Goal: Transaction & Acquisition: Book appointment/travel/reservation

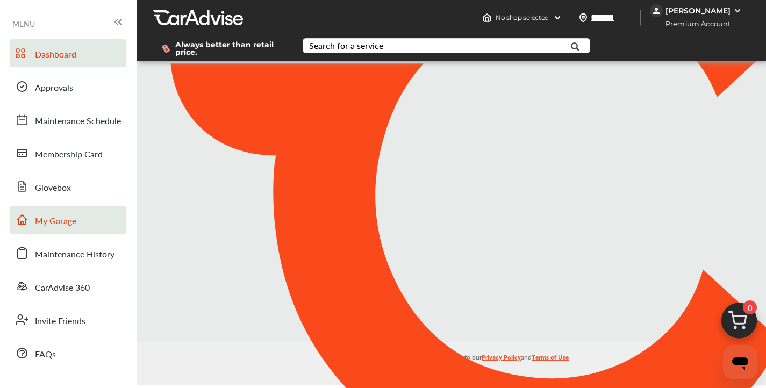
click at [62, 225] on span "My Garage" at bounding box center [55, 221] width 41 height 14
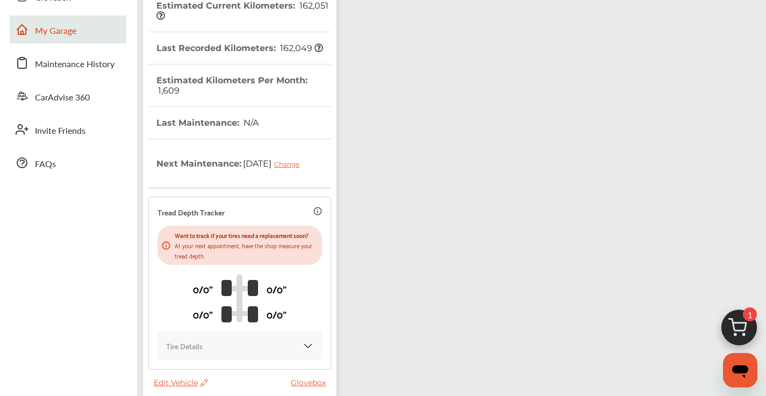
scroll to position [278, 0]
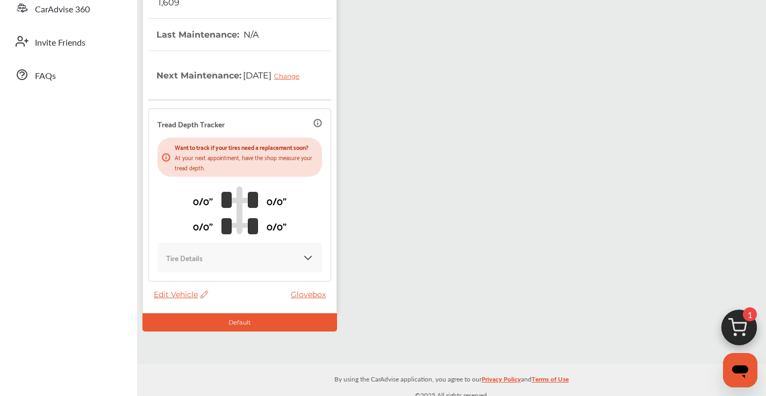
click at [181, 293] on span "Edit Vehicle" at bounding box center [181, 295] width 54 height 10
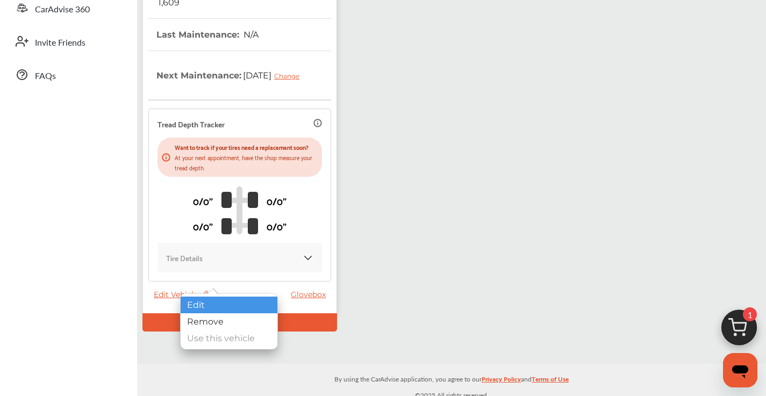
click at [208, 305] on div "Edit" at bounding box center [229, 305] width 97 height 17
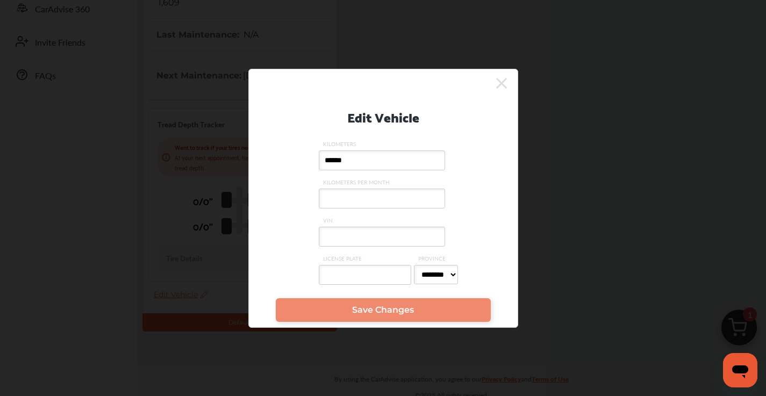
click at [340, 234] on input "VIN" at bounding box center [382, 237] width 126 height 20
paste input "**********"
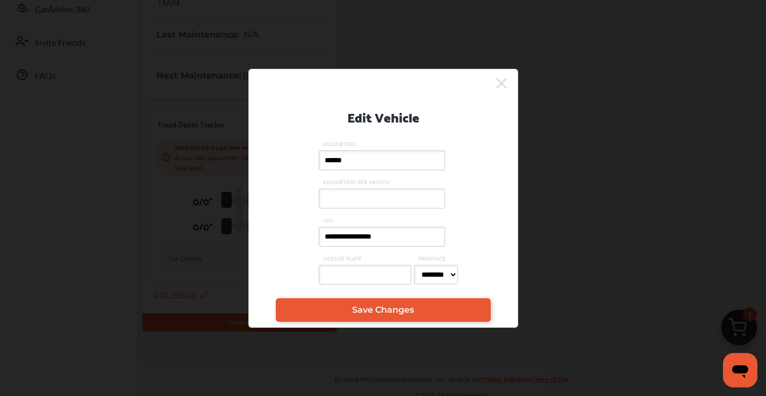
type input "**********"
click at [378, 197] on input "KILOMETERS PER MONTH" at bounding box center [382, 199] width 126 height 20
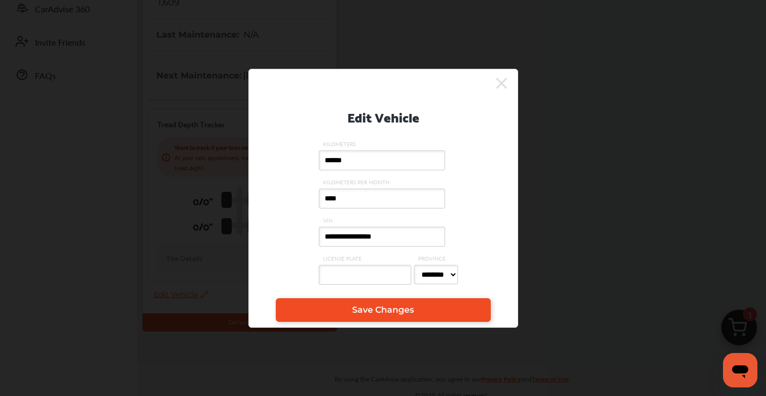
type input "****"
click at [384, 305] on link "Save Changes" at bounding box center [383, 310] width 215 height 24
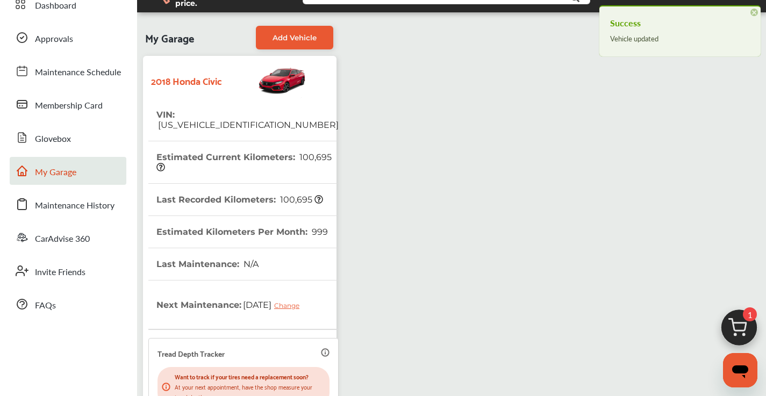
scroll to position [0, 0]
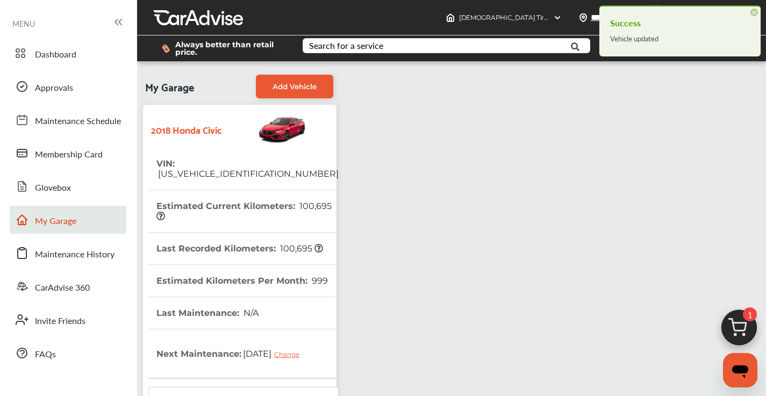
click at [735, 328] on img at bounding box center [739, 331] width 52 height 52
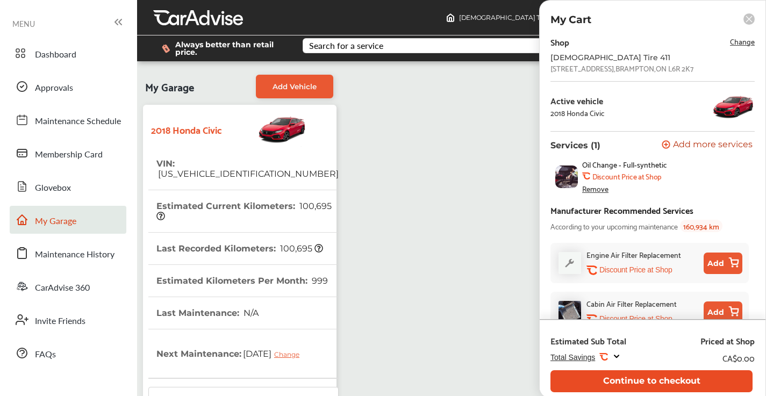
click at [623, 376] on button "Continue to checkout" at bounding box center [651, 381] width 202 height 22
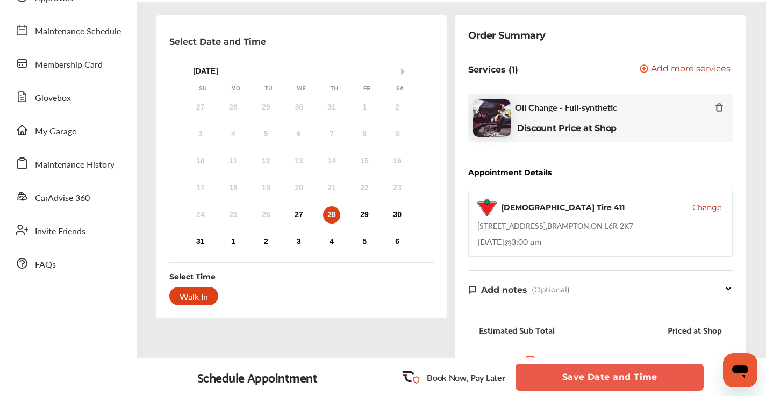
scroll to position [95, 0]
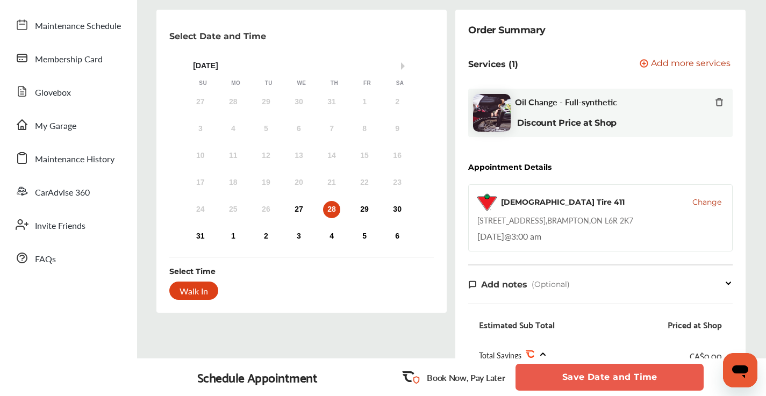
click at [598, 376] on button "Save Date and Time" at bounding box center [609, 377] width 188 height 27
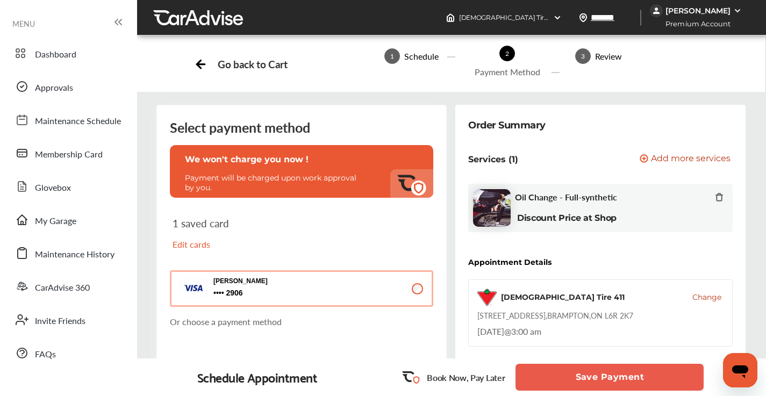
scroll to position [181, 0]
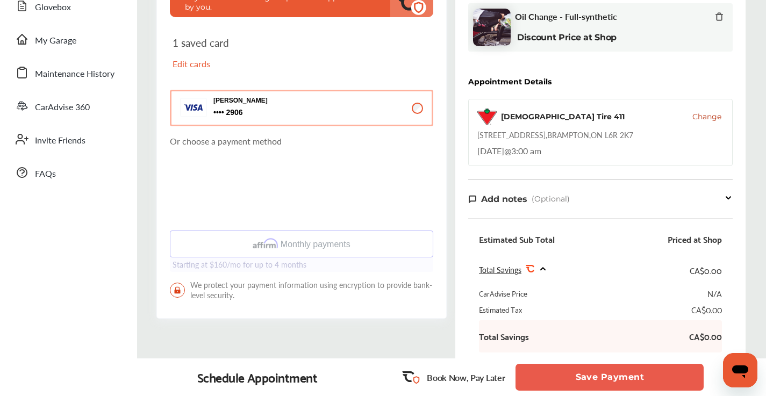
click at [613, 376] on button "Save Payment" at bounding box center [609, 377] width 188 height 27
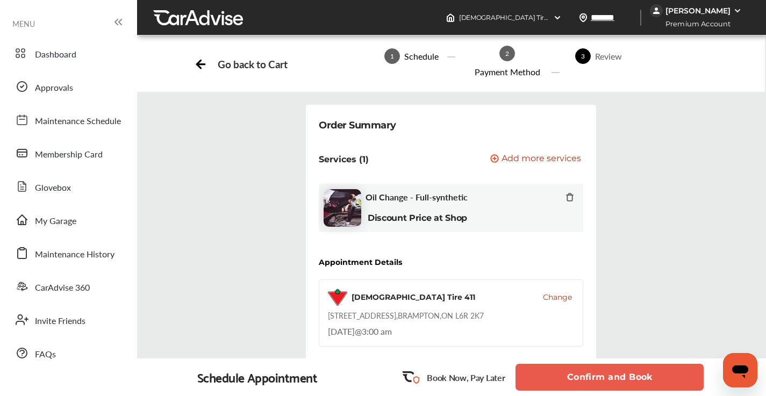
click at [578, 376] on button "Confirm and Book" at bounding box center [609, 377] width 188 height 27
